Goal: Task Accomplishment & Management: Manage account settings

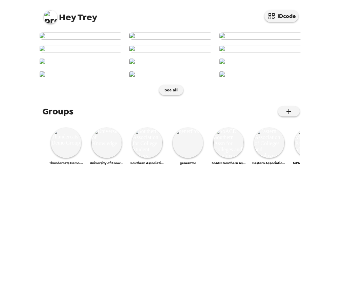
click at [55, 22] on div "Hey Trey IDcode" at bounding box center [171, 14] width 271 height 29
click at [66, 158] on img at bounding box center [66, 142] width 30 height 30
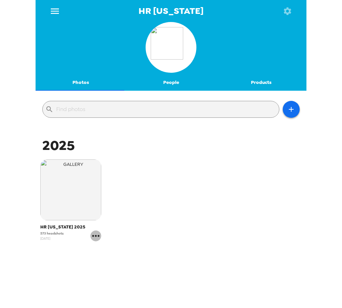
click at [96, 236] on icon "gallery menu" at bounding box center [95, 235] width 11 height 11
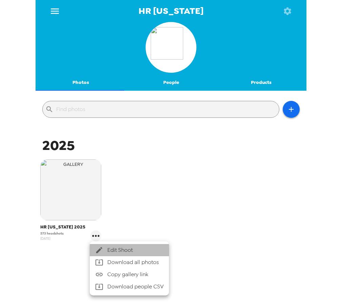
click at [112, 249] on span "Edit Shoot" at bounding box center [135, 250] width 56 height 8
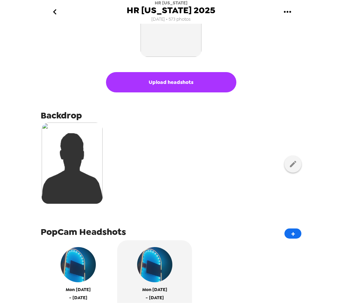
scroll to position [68, 0]
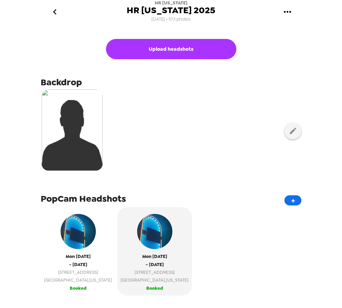
click at [81, 258] on span "Mon 8/18/25" at bounding box center [78, 256] width 25 height 8
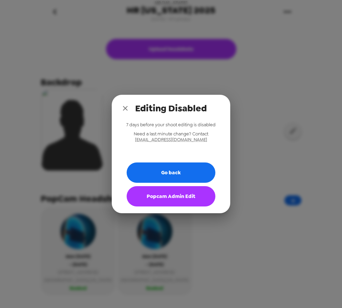
click at [170, 202] on button "Popcam Admin Edit" at bounding box center [170, 196] width 89 height 20
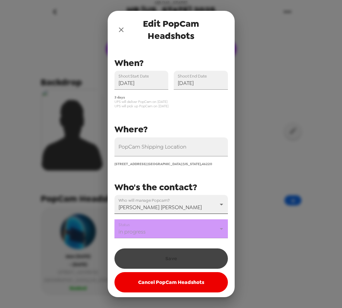
scroll to position [6, 0]
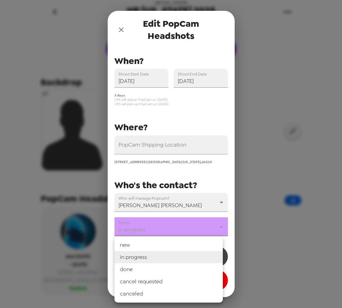
click at [163, 230] on body "HR Indiana HR Indiana 2025 7/7/25 • 573 photos Upload headshots Backdrop PopCam…" at bounding box center [171, 154] width 342 height 308
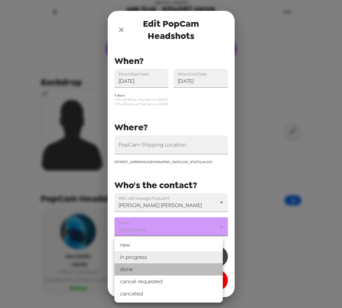
click at [158, 269] on li "done" at bounding box center [168, 269] width 108 height 12
type input "done"
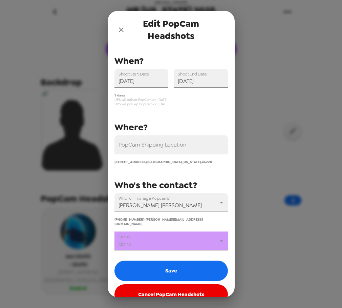
click at [165, 261] on button "Save" at bounding box center [170, 270] width 113 height 20
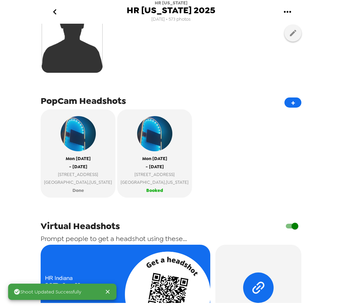
scroll to position [169, 0]
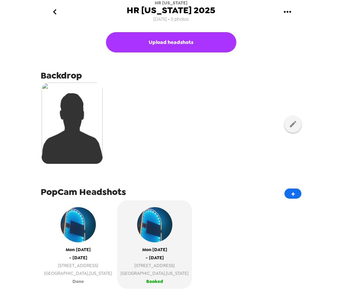
click at [71, 269] on span "Indianapolis , Indiana" at bounding box center [78, 273] width 68 height 8
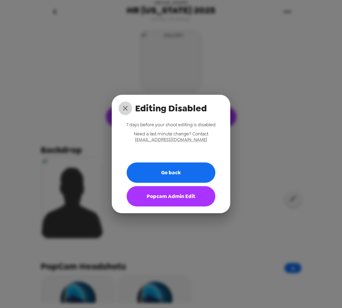
click at [119, 107] on button "close" at bounding box center [125, 108] width 14 height 14
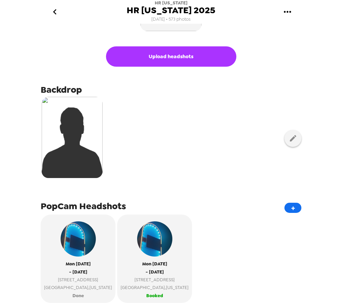
scroll to position [162, 0]
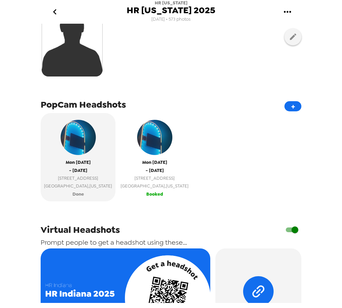
click at [146, 194] on span "Booked" at bounding box center [154, 194] width 17 height 8
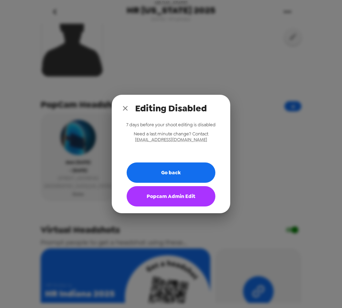
click at [182, 193] on button "Popcam Admin Edit" at bounding box center [170, 196] width 89 height 20
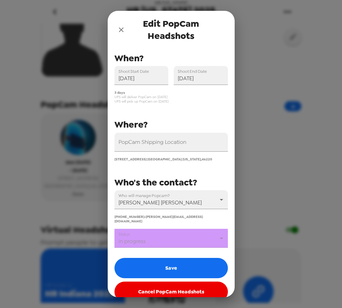
scroll to position [16, 0]
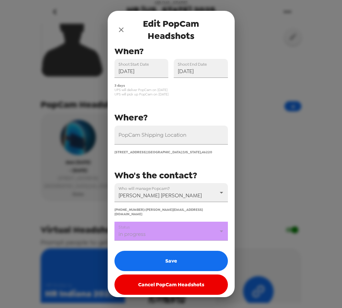
click at [161, 236] on div "You have credits for 0 days - extras are $800/day PopCam Shipping Location 6243…" at bounding box center [170, 163] width 113 height 262
click at [163, 230] on body "HR Indiana HR Indiana 2025 7/7/25 • 573 photos Upload headshots Backdrop PopCam…" at bounding box center [171, 154] width 342 height 308
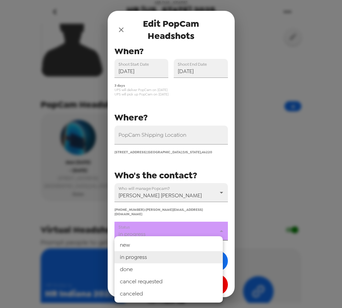
click at [151, 270] on li "done" at bounding box center [168, 269] width 108 height 12
type input "done"
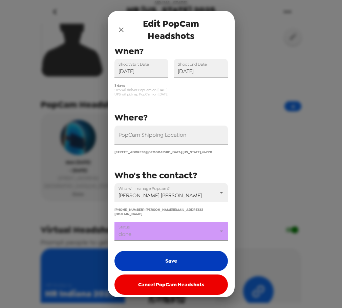
click at [162, 256] on button "Save" at bounding box center [170, 261] width 113 height 20
